Goal: Task Accomplishment & Management: Use online tool/utility

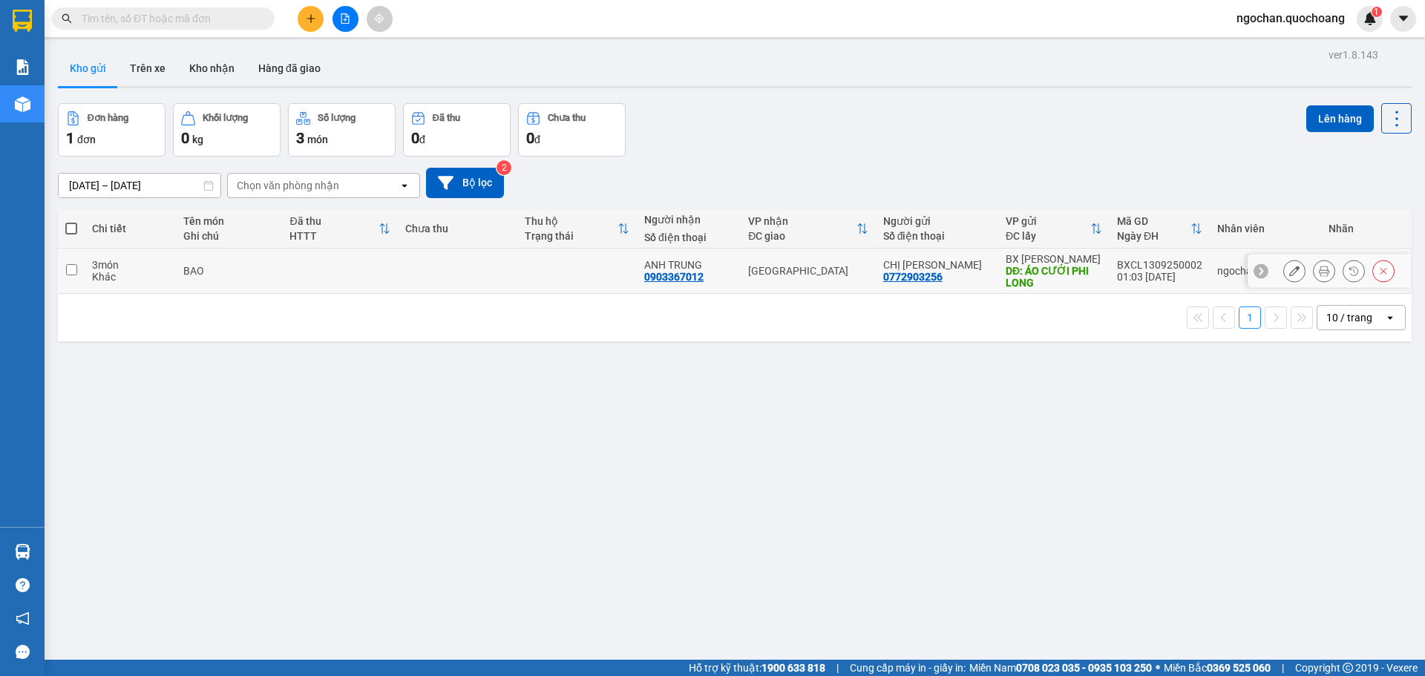
click at [73, 269] on input "checkbox" at bounding box center [71, 269] width 11 height 11
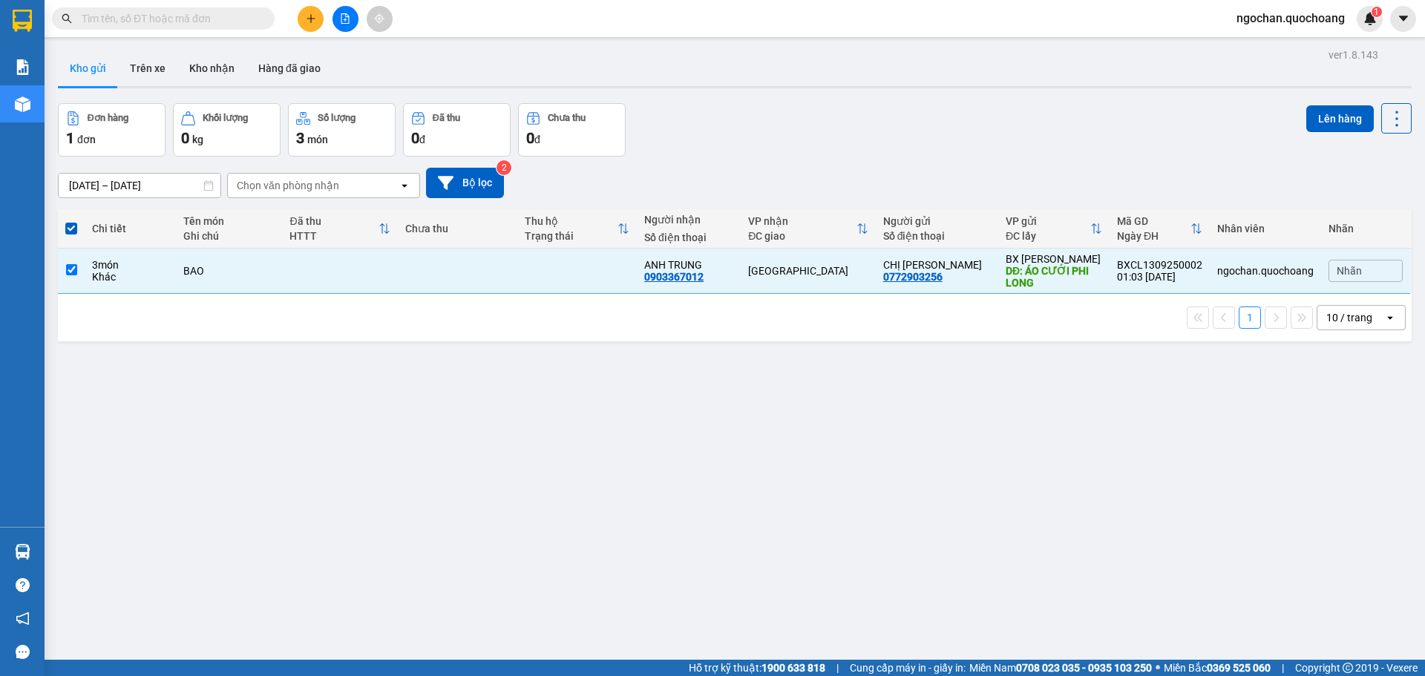
click at [402, 186] on icon "open" at bounding box center [405, 186] width 12 height 12
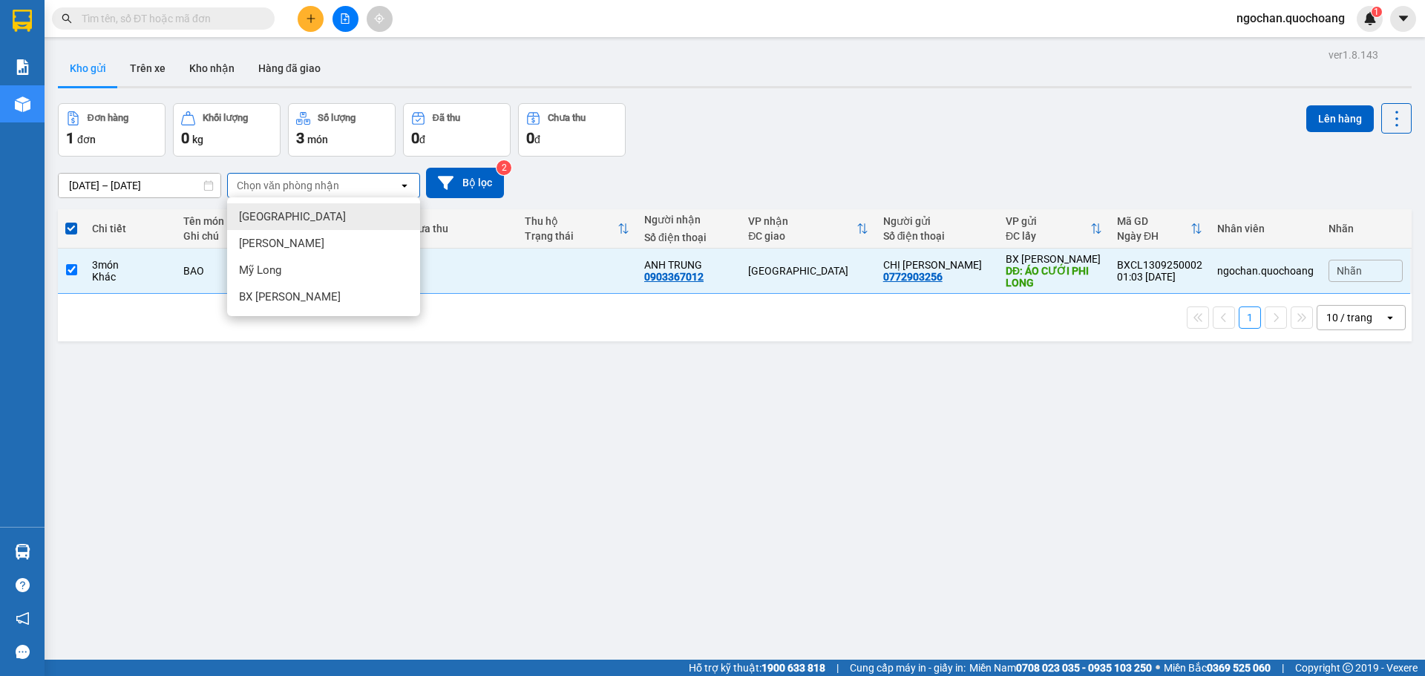
click at [283, 215] on div "[GEOGRAPHIC_DATA]" at bounding box center [323, 216] width 193 height 27
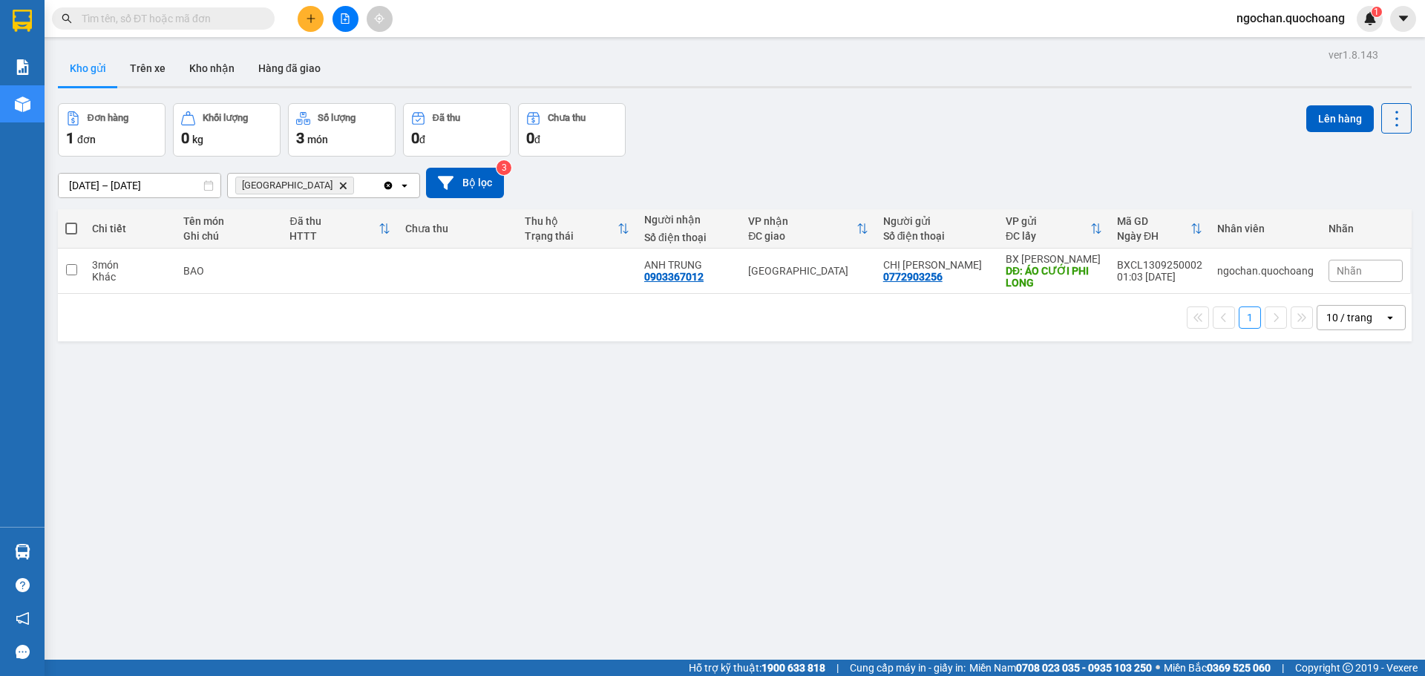
click at [388, 184] on icon "Clear all" at bounding box center [389, 185] width 8 height 8
click at [76, 269] on input "checkbox" at bounding box center [71, 269] width 11 height 11
checkbox input "true"
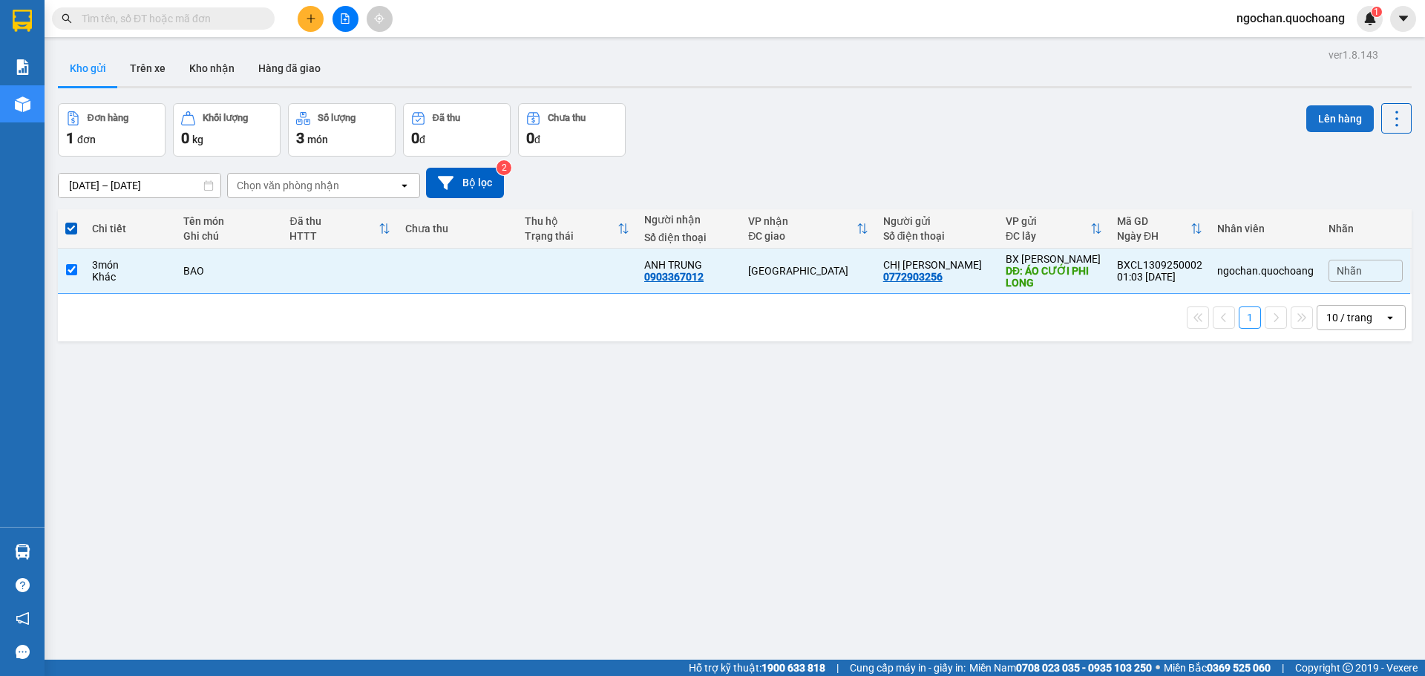
click at [1317, 117] on button "Lên hàng" at bounding box center [1341, 118] width 68 height 27
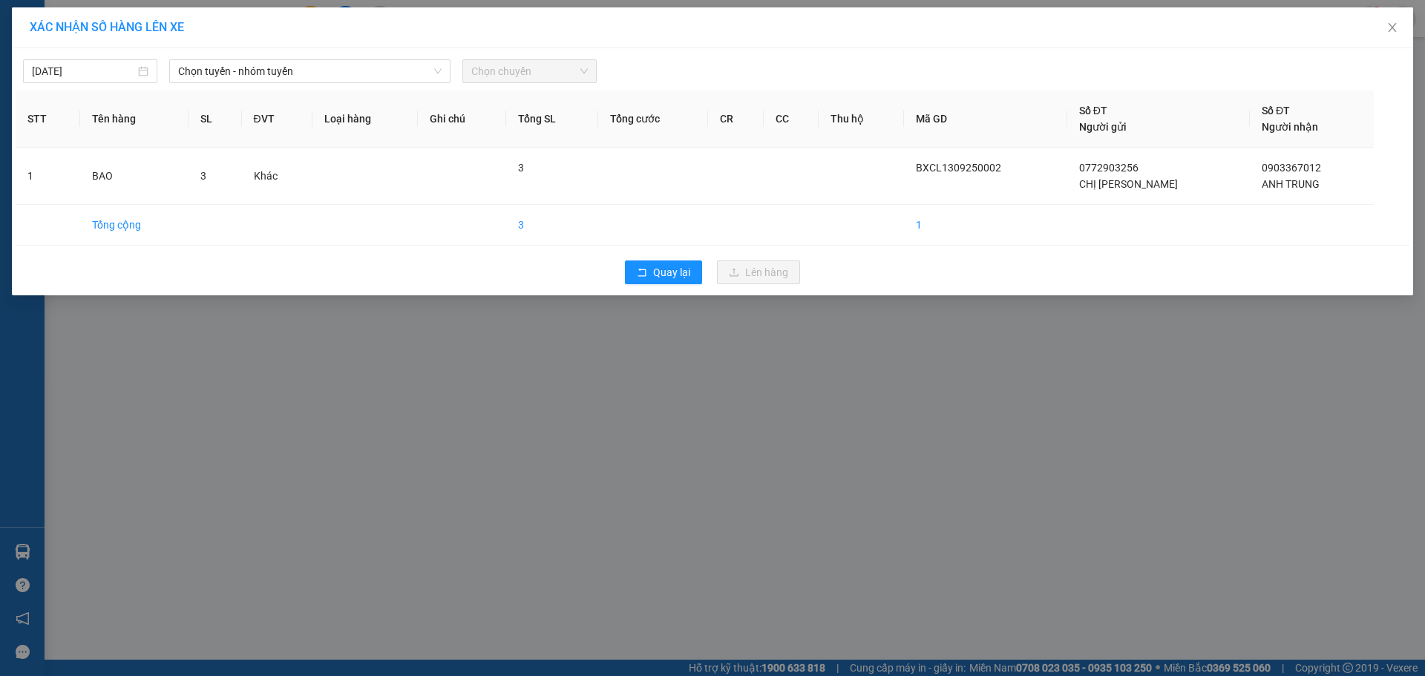
click at [578, 73] on span "Chọn chuyến" at bounding box center [529, 71] width 117 height 22
click at [439, 73] on icon "down" at bounding box center [438, 71] width 9 height 9
click at [439, 69] on icon "down" at bounding box center [438, 71] width 9 height 9
click at [438, 68] on icon "down" at bounding box center [438, 71] width 9 height 9
click at [356, 68] on span "Chọn tuyến - nhóm tuyến" at bounding box center [310, 71] width 264 height 22
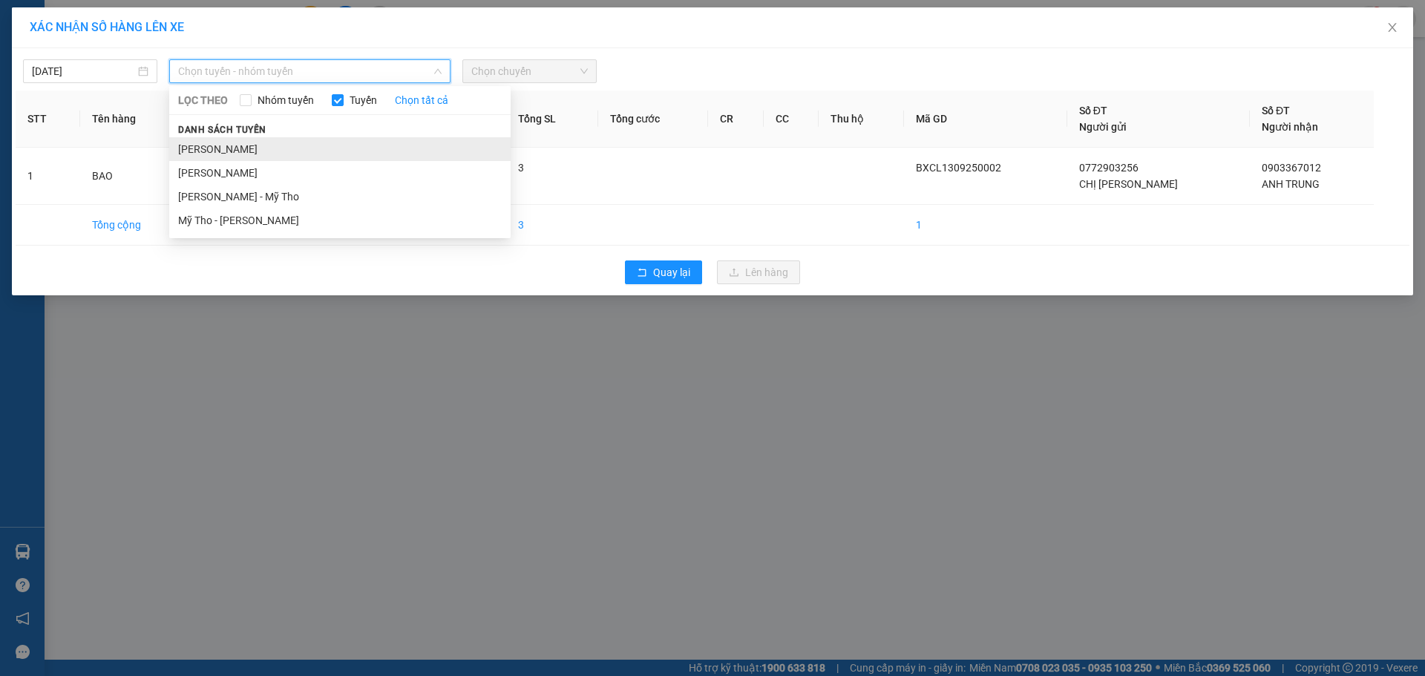
click at [271, 148] on li "[PERSON_NAME]" at bounding box center [339, 149] width 341 height 24
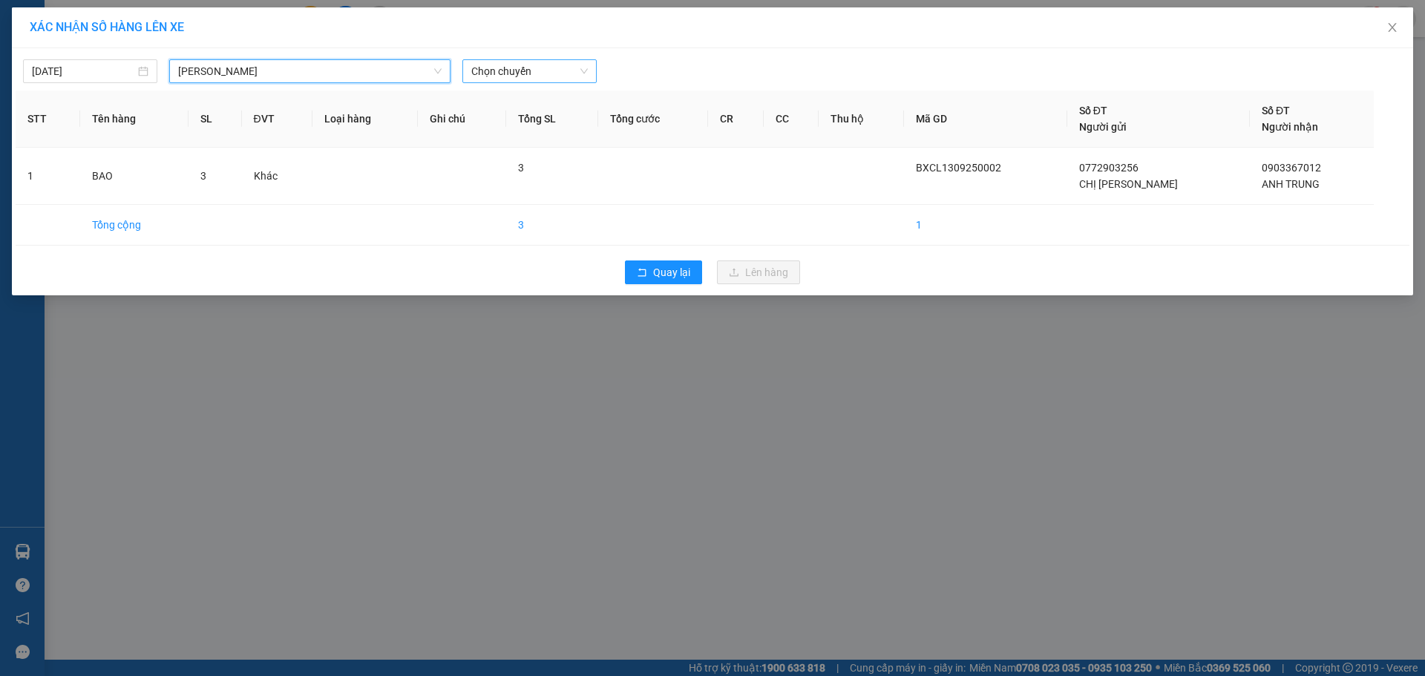
click at [581, 76] on span "Chọn chuyến" at bounding box center [529, 71] width 117 height 22
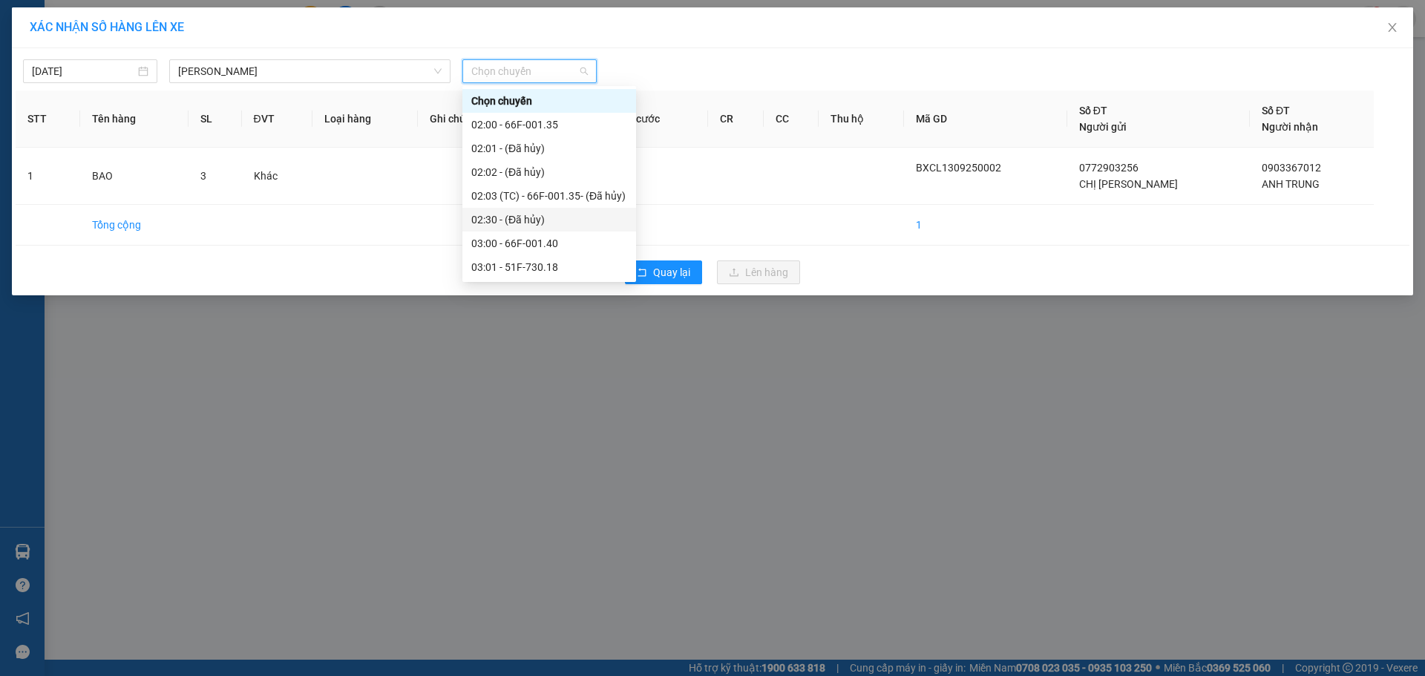
scroll to position [74, 0]
click at [532, 189] on div "03:01 - 51F-730.18" at bounding box center [549, 193] width 156 height 16
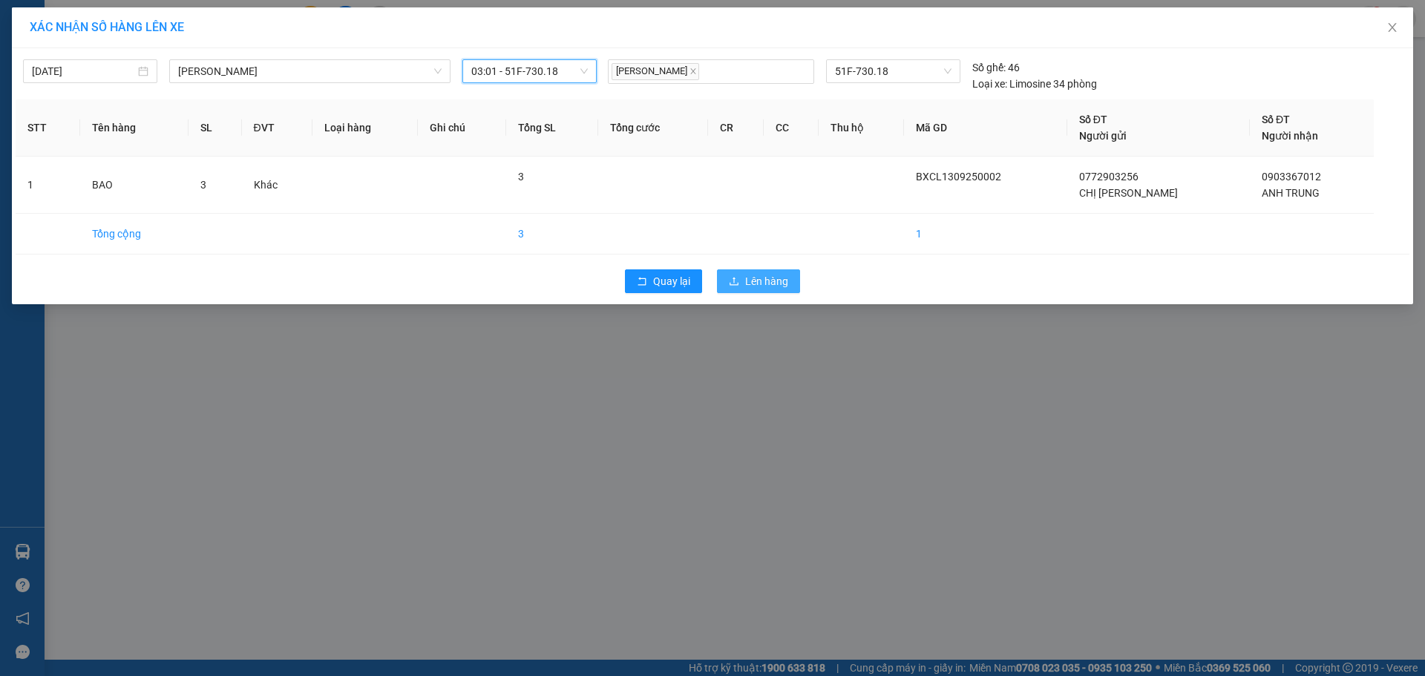
click at [765, 277] on span "Lên hàng" at bounding box center [766, 281] width 43 height 16
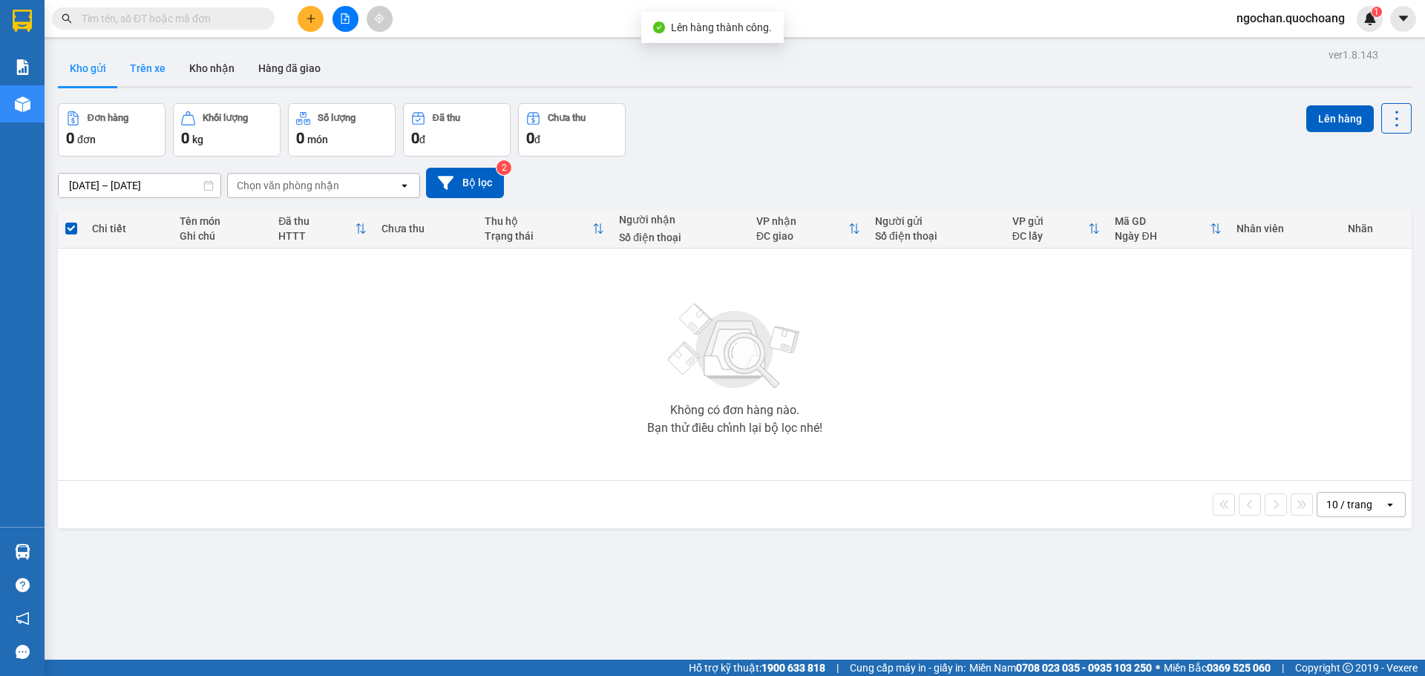
click at [149, 68] on button "Trên xe" at bounding box center [147, 68] width 59 height 36
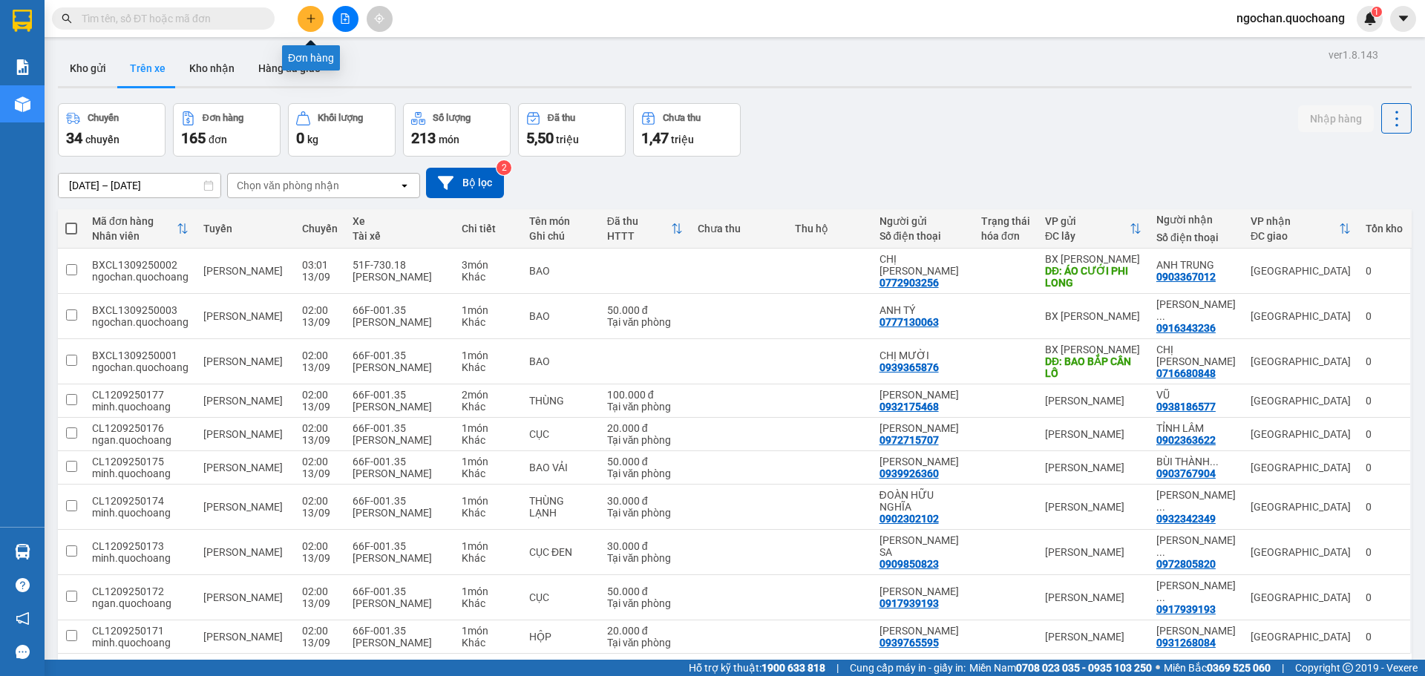
click at [311, 24] on button at bounding box center [311, 19] width 26 height 26
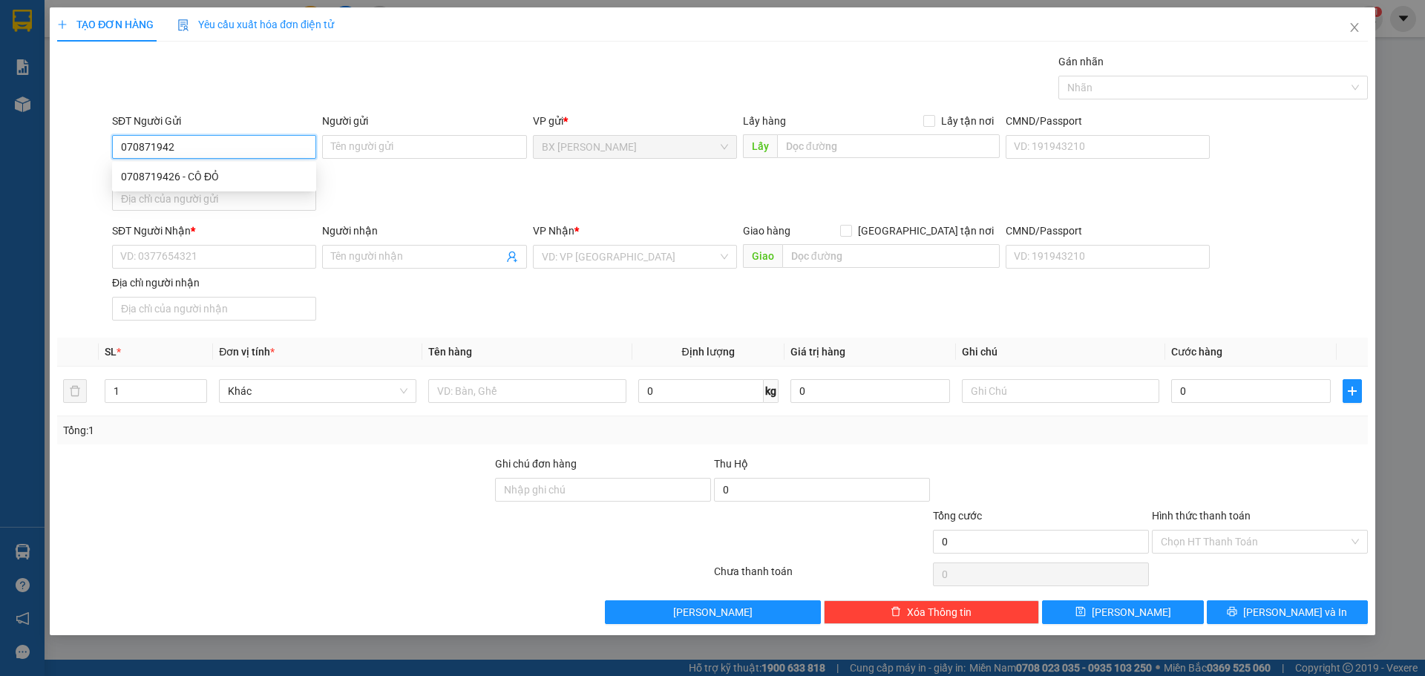
type input "0708719426"
click at [186, 172] on div "0708719426 - CÔ ĐỎ" at bounding box center [214, 177] width 186 height 16
type input "CÔ ĐỎ"
type input "0708719426"
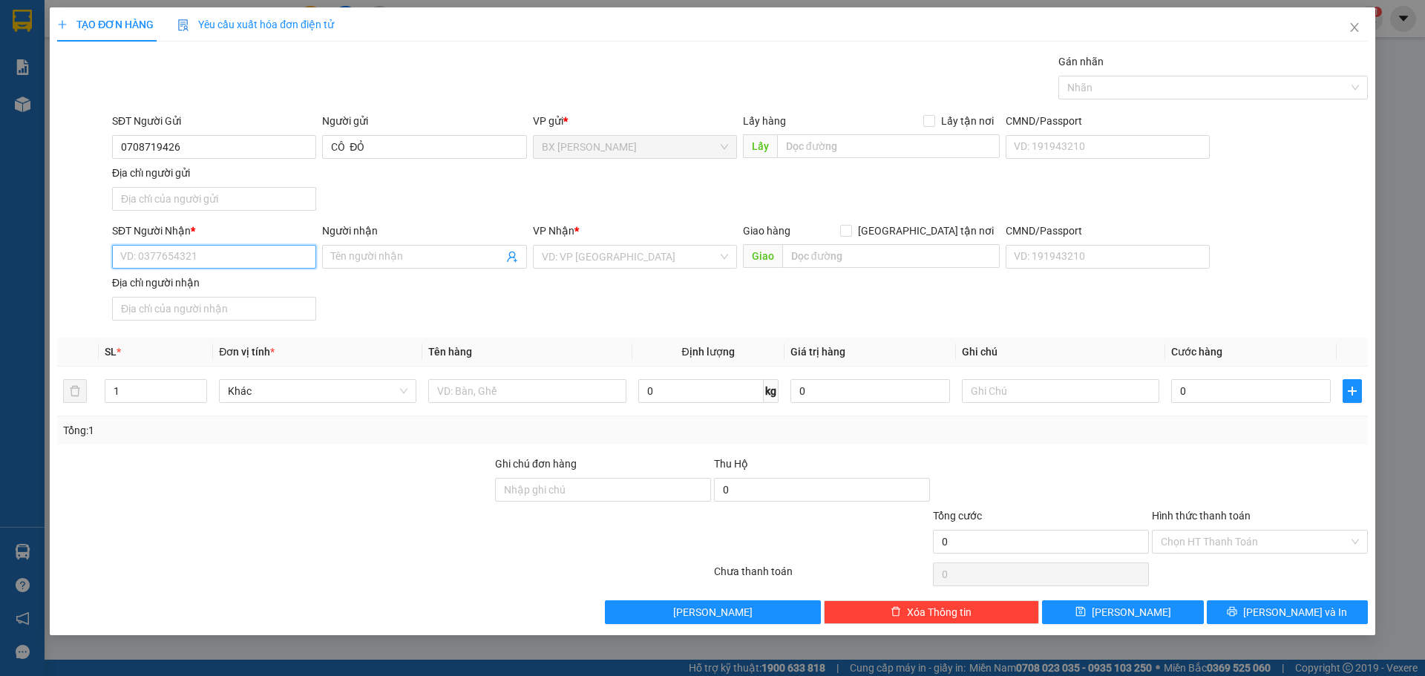
click at [203, 258] on input "SĐT Người Nhận *" at bounding box center [214, 257] width 204 height 24
type input "0902627338"
click at [227, 285] on div "0902627338 - [GEOGRAPHIC_DATA]" at bounding box center [214, 286] width 186 height 16
type input "ANH NAM"
type input "0902627338"
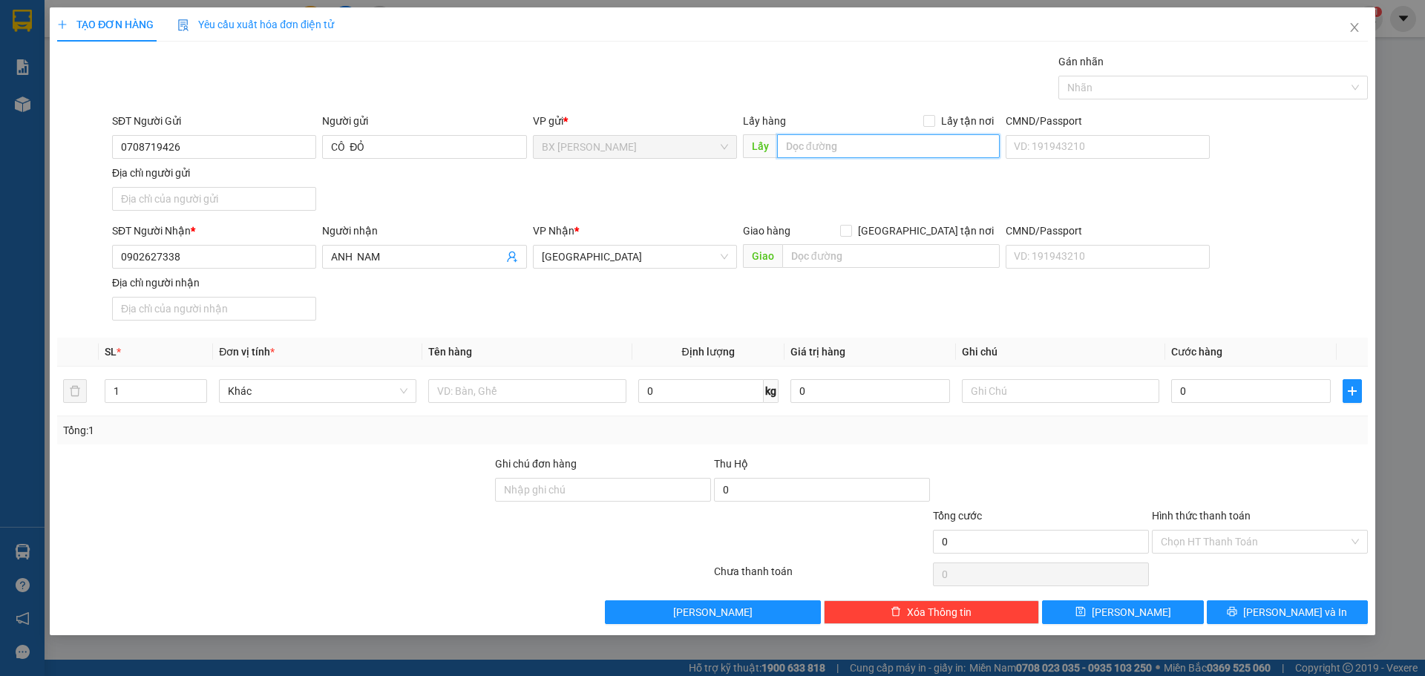
click at [896, 141] on input "text" at bounding box center [888, 146] width 223 height 24
type input "[GEOGRAPHIC_DATA]"
click at [537, 383] on input "text" at bounding box center [526, 391] width 197 height 24
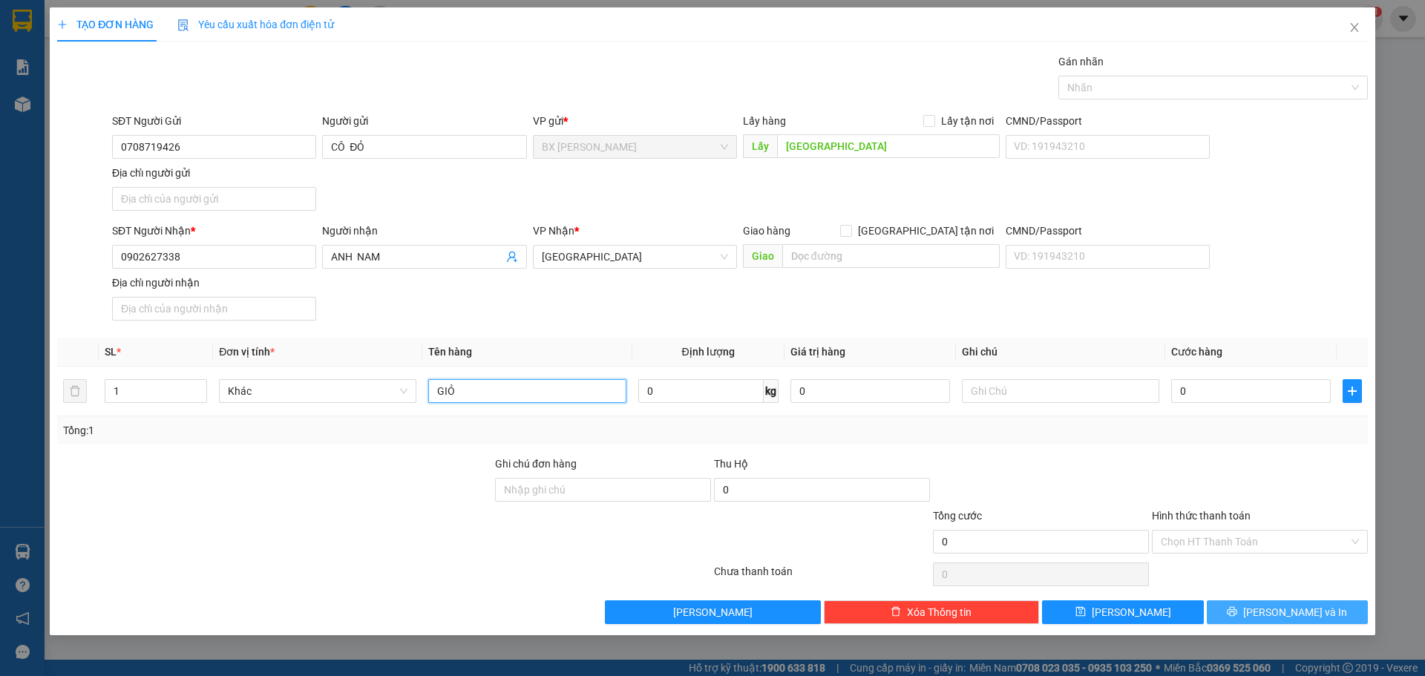
type input "GIỎ"
click at [1289, 610] on span "[PERSON_NAME] và In" at bounding box center [1295, 612] width 104 height 16
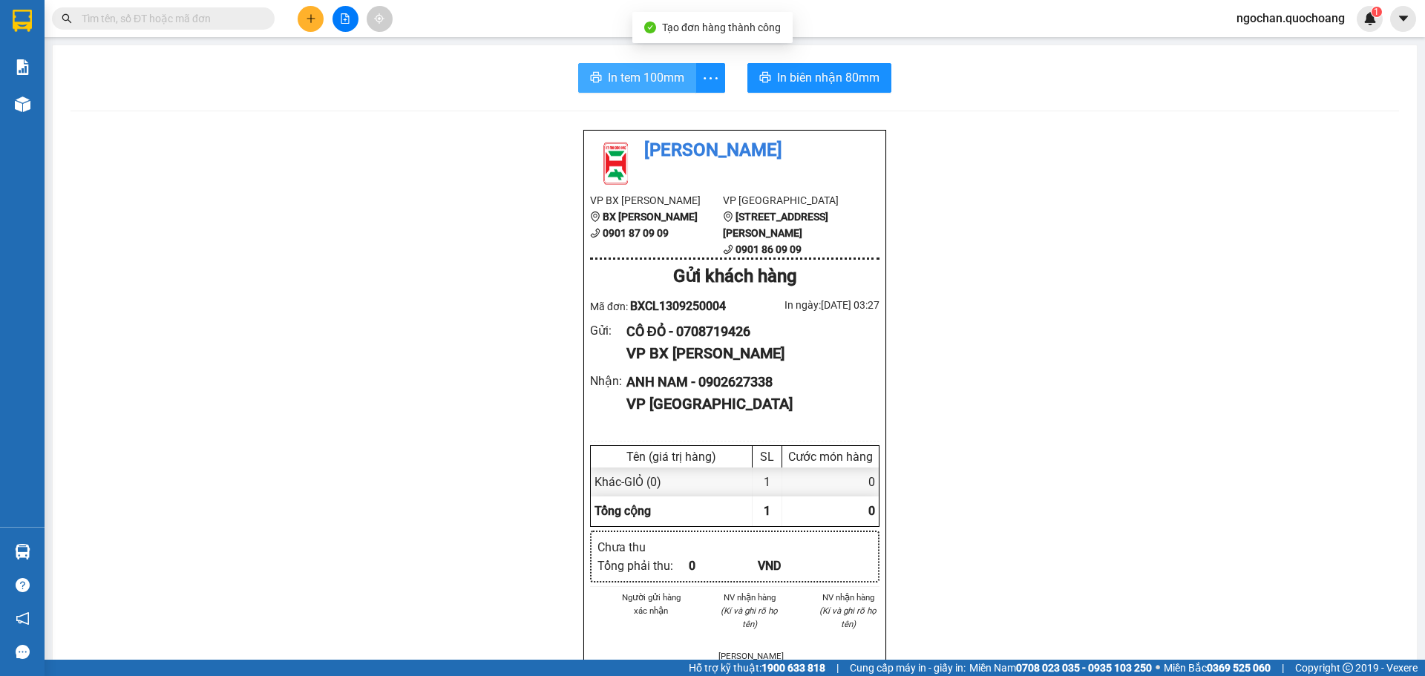
click at [661, 70] on span "In tem 100mm" at bounding box center [646, 77] width 76 height 19
